Goal: Book appointment/travel/reservation

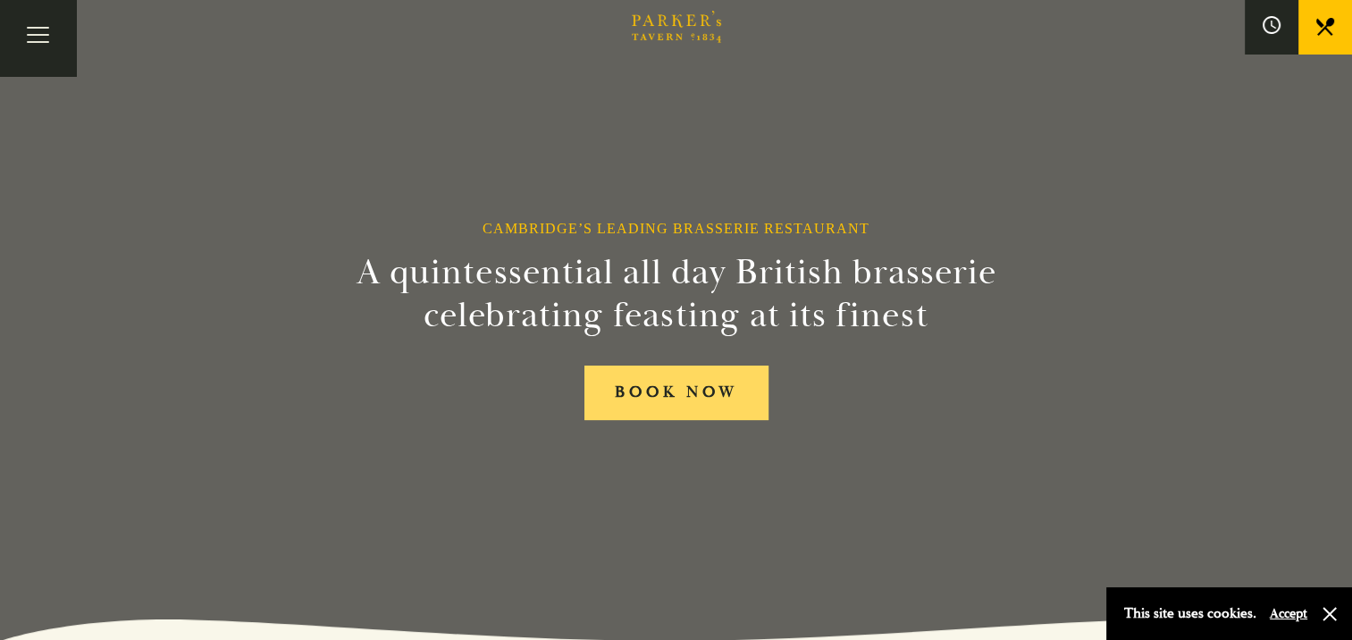
click at [668, 407] on link "BOOK NOW" at bounding box center [676, 392] width 184 height 55
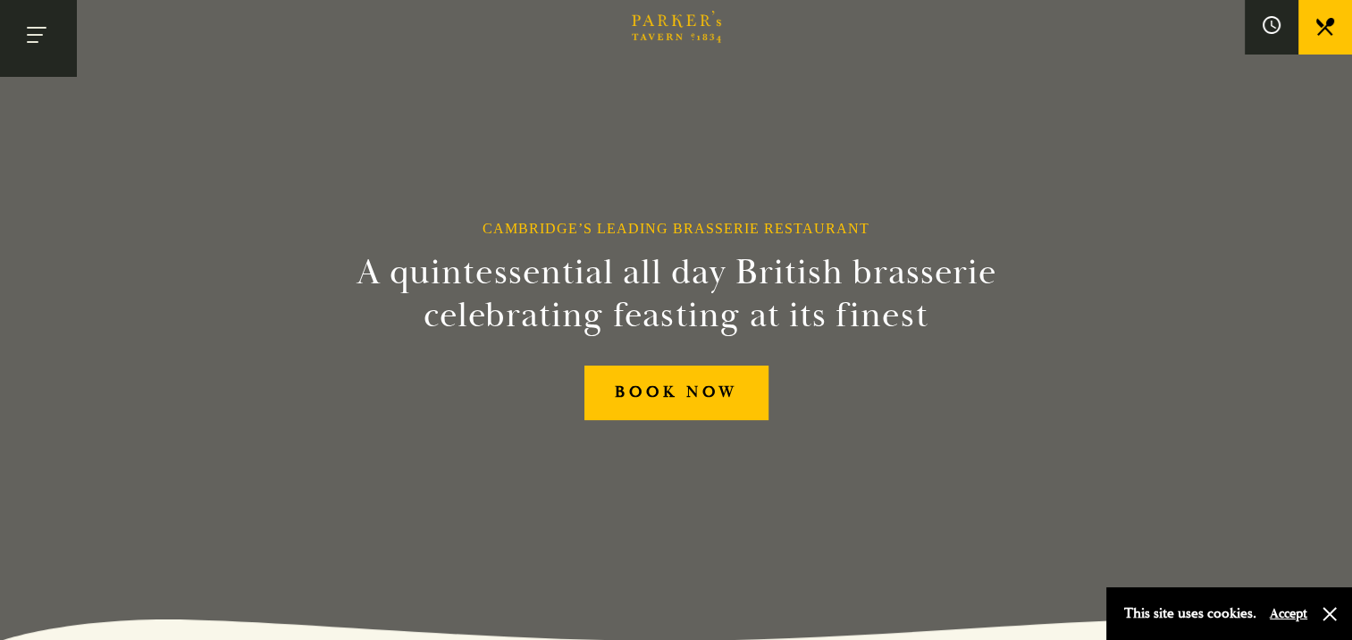
click at [36, 37] on button "Toggle navigation" at bounding box center [38, 38] width 76 height 76
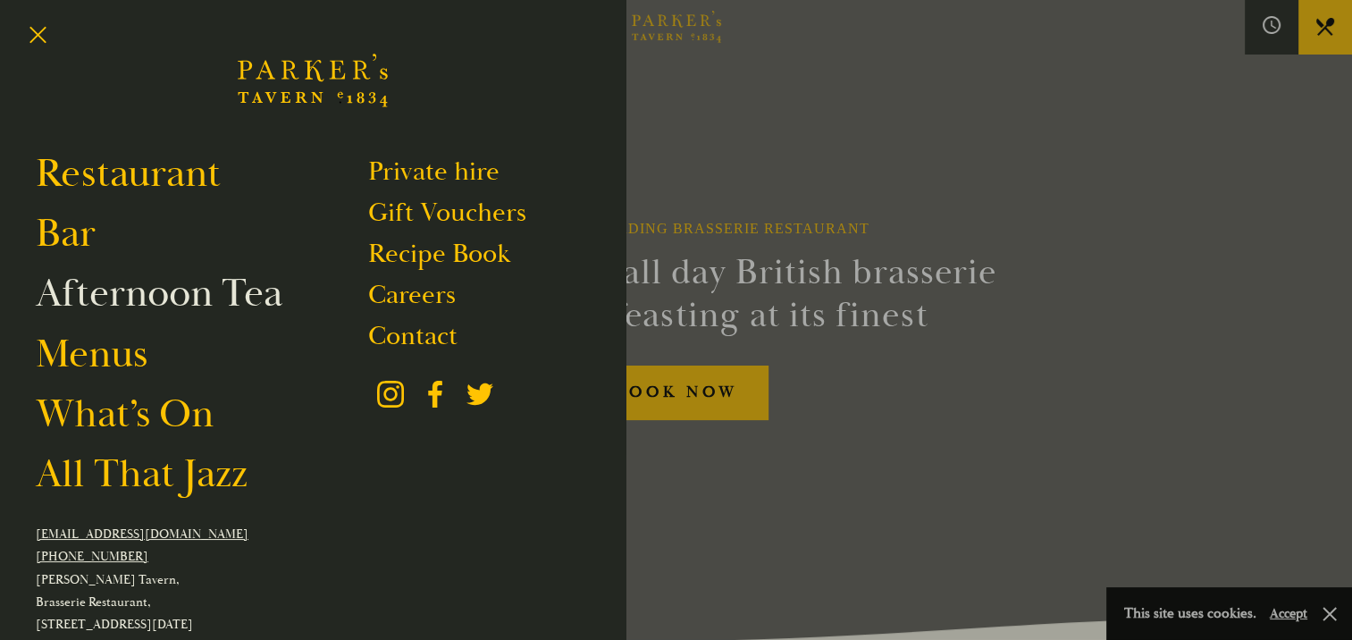
click at [177, 294] on link "Afternoon Tea" at bounding box center [159, 293] width 247 height 50
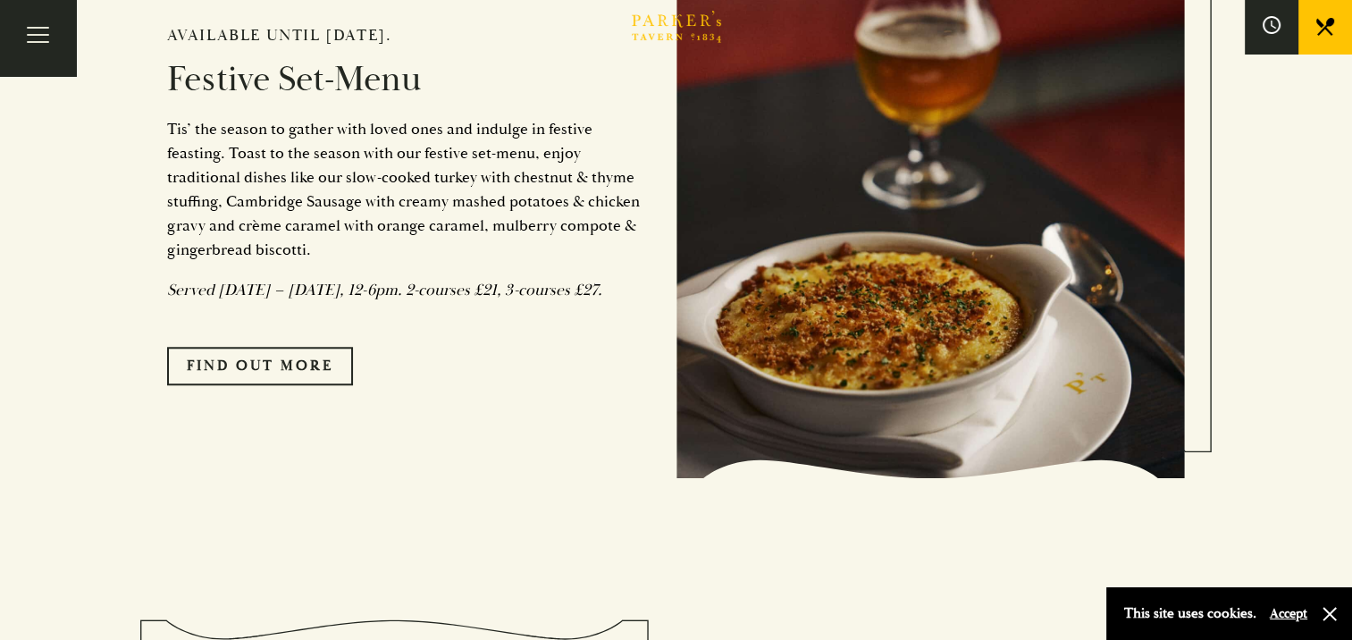
scroll to position [1468, 0]
